Goal: Task Accomplishment & Management: Use online tool/utility

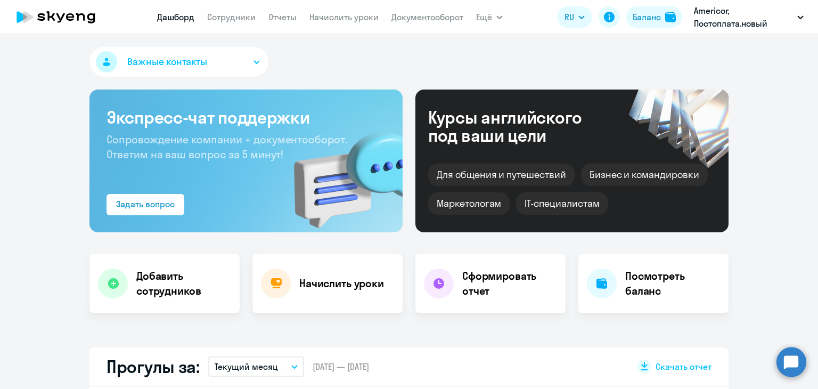
select select "30"
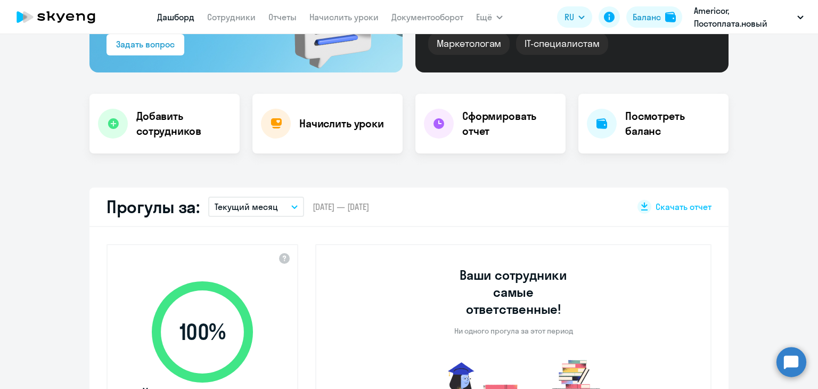
click at [345, 7] on nav "[PERSON_NAME] Отчеты Начислить уроки Документооборот" at bounding box center [310, 16] width 306 height 21
click at [349, 16] on link "Начислить уроки" at bounding box center [343, 17] width 69 height 11
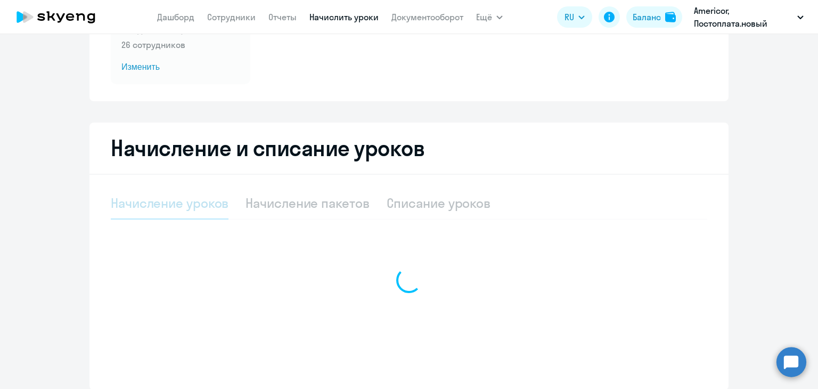
select select "10"
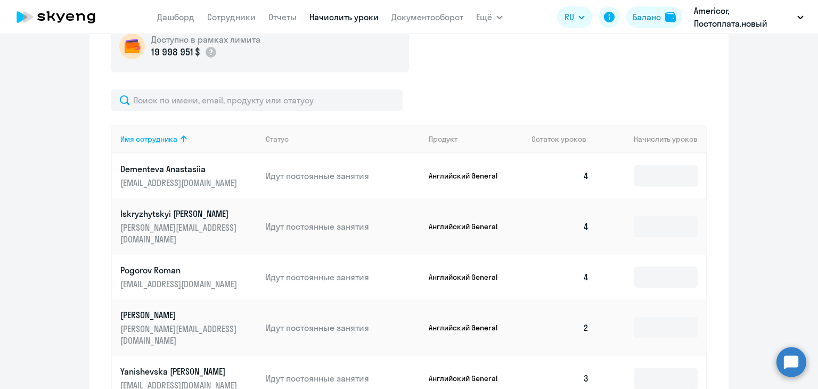
scroll to position [359, 0]
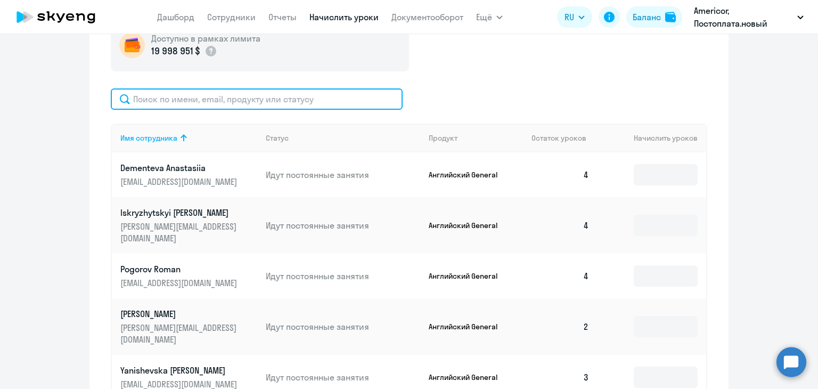
click at [211, 101] on input "text" at bounding box center [257, 98] width 292 height 21
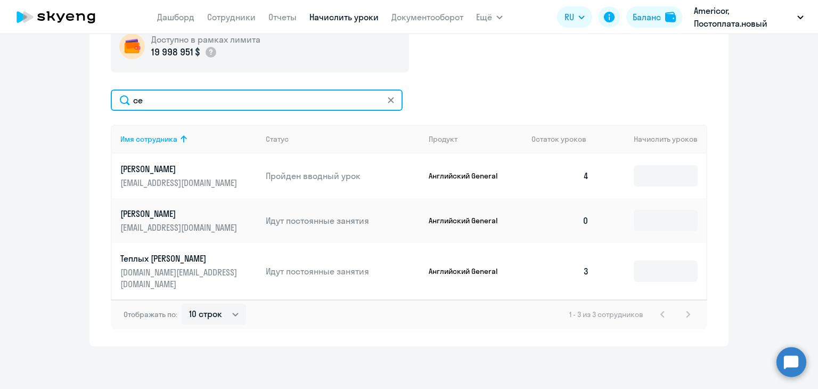
scroll to position [346, 0]
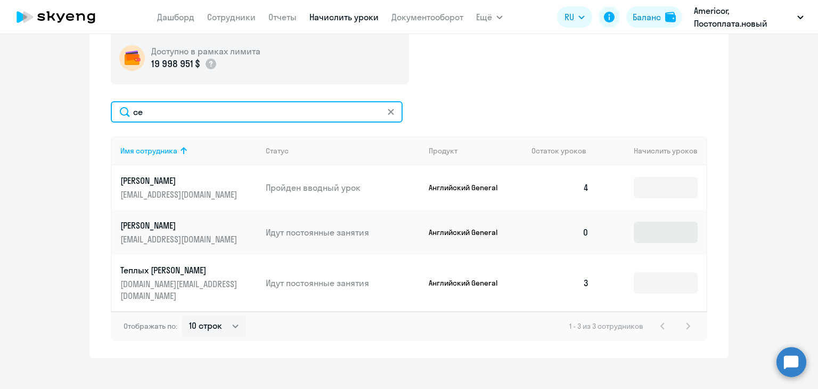
type input "се"
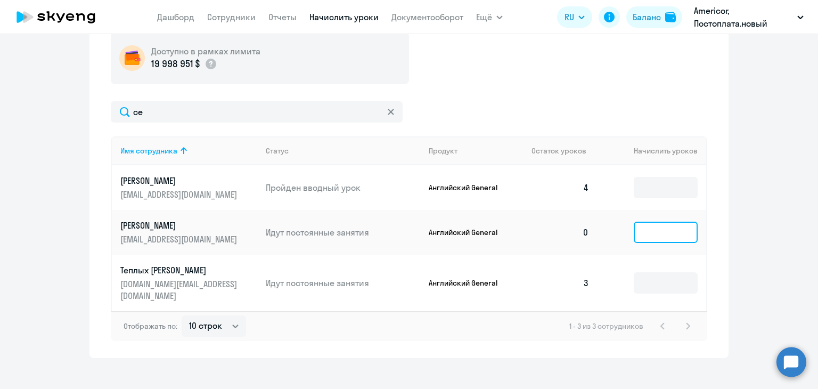
click at [656, 236] on input at bounding box center [666, 232] width 64 height 21
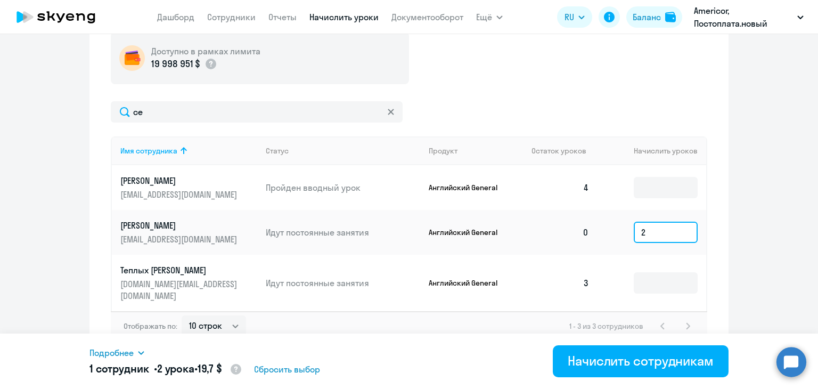
type input "2"
type input "3"
click at [790, 223] on ng-component "Автоначисления Смотреть все действующий Без названия Каждый месяц 26 сотруднико…" at bounding box center [409, 31] width 818 height 654
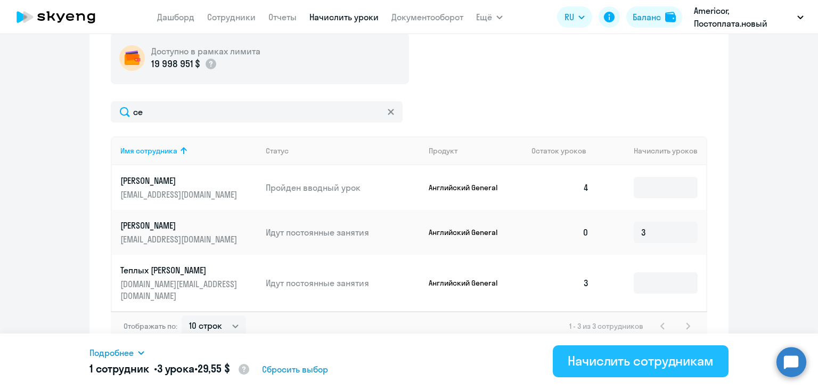
click at [614, 358] on div "Начислить сотрудникам" at bounding box center [641, 360] width 146 height 17
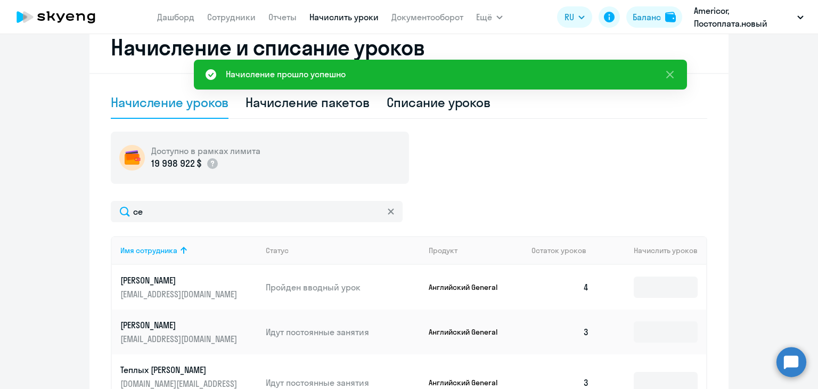
scroll to position [240, 0]
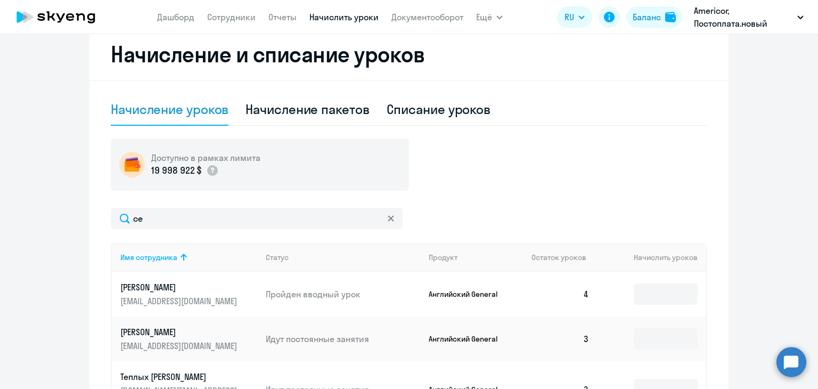
click at [794, 146] on ng-component "Автоначисления Смотреть все действующий Без названия Каждый месяц 26 сотруднико…" at bounding box center [409, 137] width 818 height 654
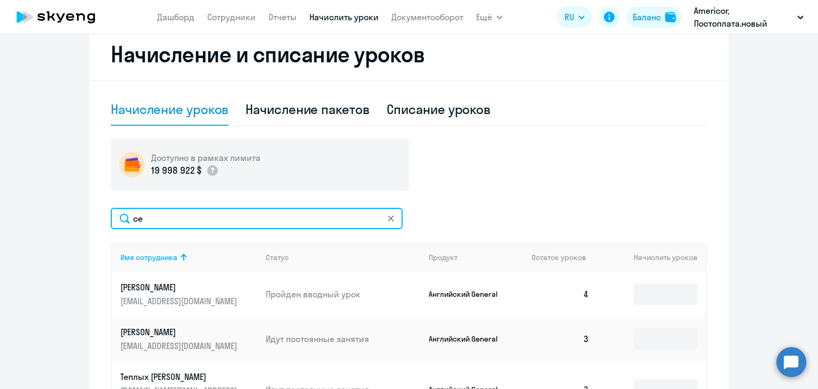
click at [381, 220] on input "се" at bounding box center [257, 218] width 292 height 21
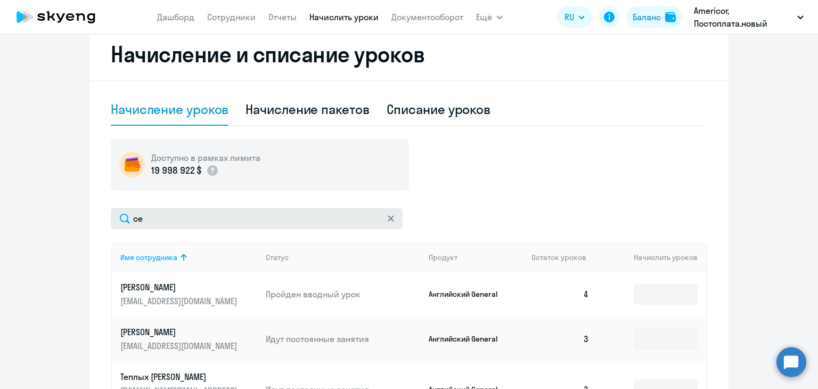
click at [388, 218] on icon at bounding box center [391, 218] width 6 height 6
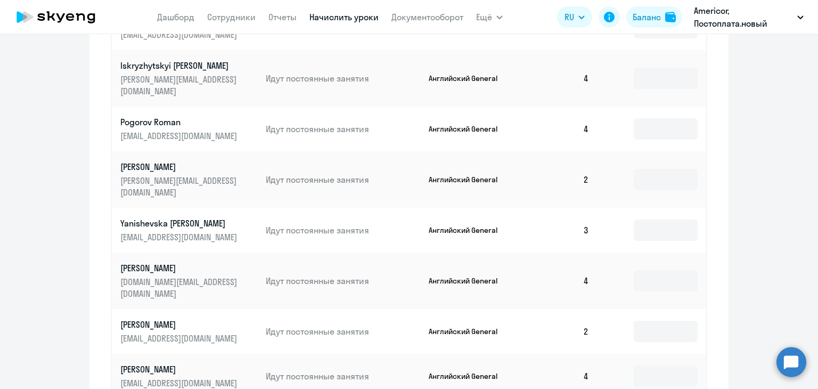
scroll to position [659, 0]
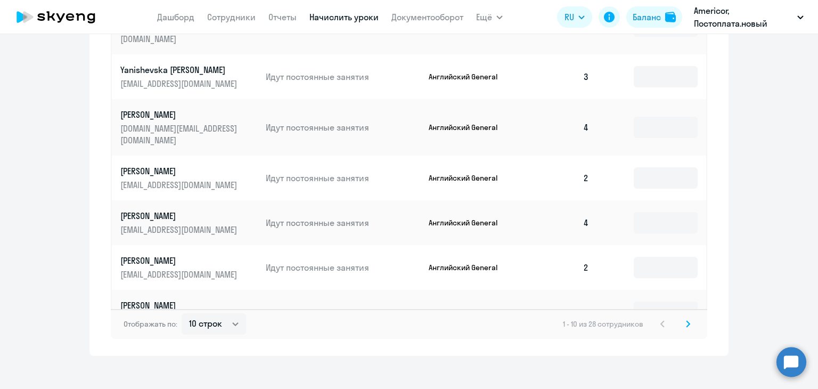
click at [688, 317] on svg-icon at bounding box center [688, 323] width 13 height 13
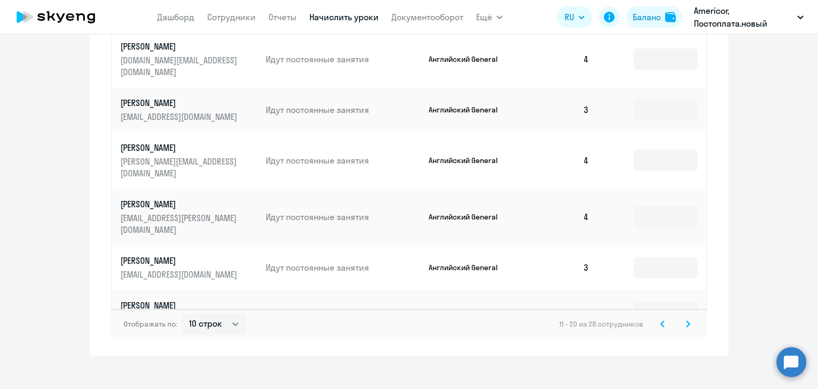
click at [686, 320] on icon at bounding box center [688, 323] width 4 height 7
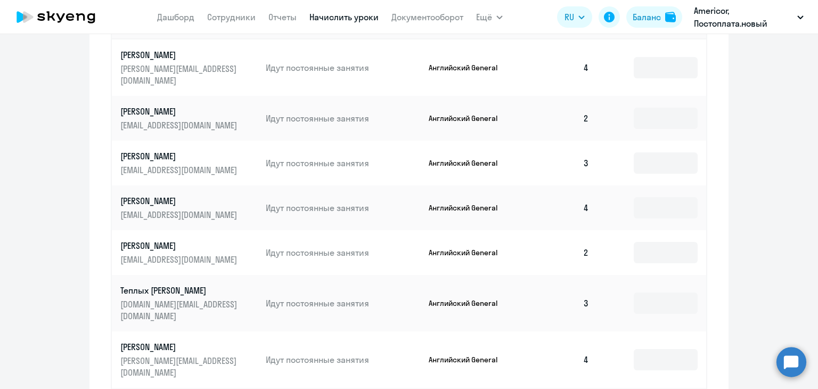
scroll to position [516, 0]
